Goal: Transaction & Acquisition: Register for event/course

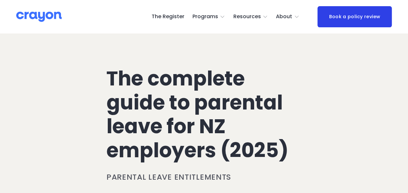
click at [166, 14] on link "The Register" at bounding box center [168, 17] width 33 height 10
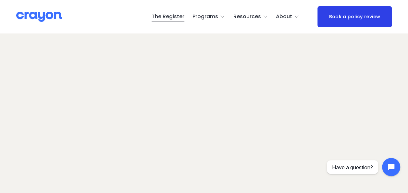
scroll to position [11, 0]
click at [114, 14] on div "The Register Programs Pulse: Annual Financial Health Check Nest: Baby Prep Rest…" at bounding box center [189, 17] width 219 height 10
click at [108, 32] on div "Skip to Content The Register Programs" at bounding box center [204, 16] width 408 height 33
click at [73, 18] on div "The Register Programs Pulse: Annual Financial Health Check Nest: Baby Prep Rest…" at bounding box center [180, 17] width 237 height 10
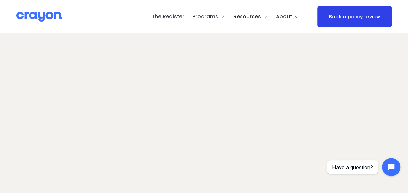
scroll to position [54, 0]
